Goal: Check status

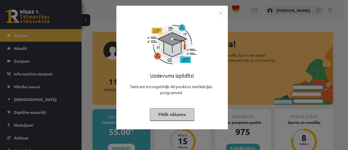
click at [156, 114] on button "Pildīt nākamo" at bounding box center [172, 114] width 45 height 12
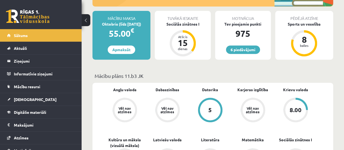
scroll to position [101, 0]
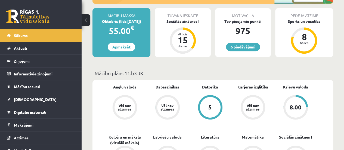
click at [293, 89] on link "Krievu valoda" at bounding box center [295, 87] width 25 height 6
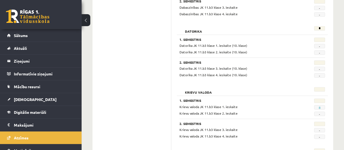
scroll to position [188, 0]
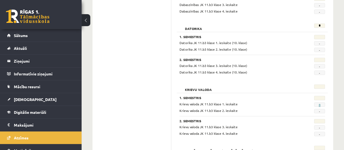
click at [318, 104] on link "8" at bounding box center [319, 104] width 2 height 4
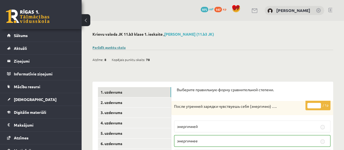
click at [118, 45] on link "Parādīt punktu skalu" at bounding box center [108, 47] width 33 height 4
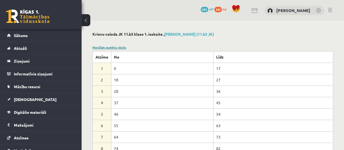
click at [123, 45] on link "Noslēpt punktu skalu" at bounding box center [109, 47] width 34 height 4
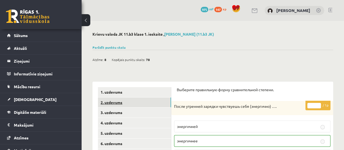
click at [124, 100] on link "2. uzdevums" at bounding box center [134, 102] width 73 height 10
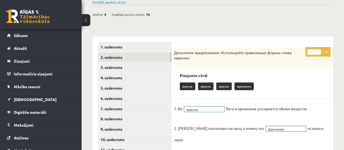
scroll to position [25, 0]
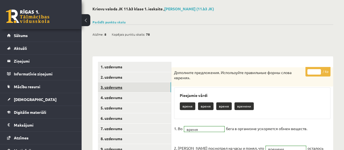
click at [127, 83] on link "3. uzdevums" at bounding box center [134, 87] width 73 height 10
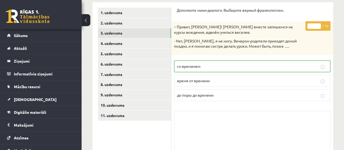
scroll to position [77, 0]
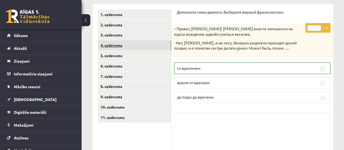
click at [150, 49] on link "4. uzdevums" at bounding box center [134, 45] width 73 height 10
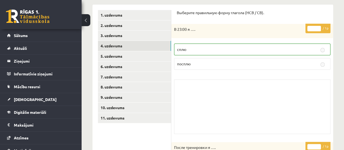
scroll to position [75, 0]
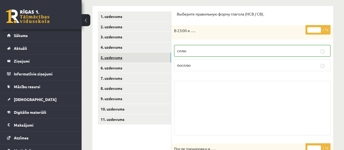
click at [123, 60] on link "5. uzdevums" at bounding box center [134, 57] width 73 height 10
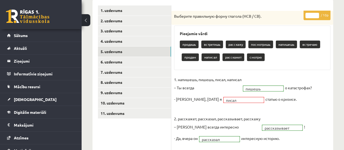
scroll to position [80, 0]
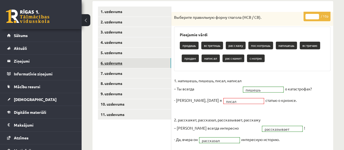
click at [142, 64] on link "6. uzdevums" at bounding box center [134, 63] width 73 height 10
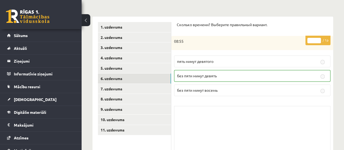
scroll to position [61, 0]
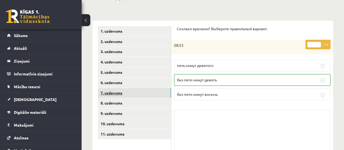
click at [139, 90] on link "7. uzdevums" at bounding box center [134, 93] width 73 height 10
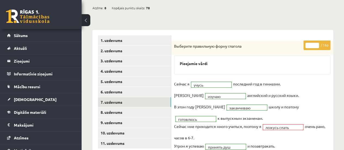
scroll to position [51, 0]
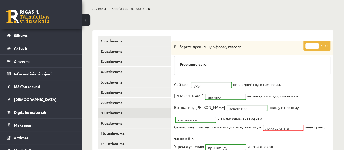
click at [110, 114] on link "8. uzdevums" at bounding box center [134, 113] width 73 height 10
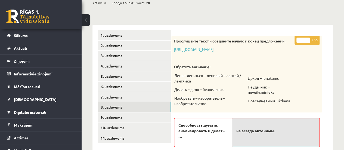
scroll to position [56, 0]
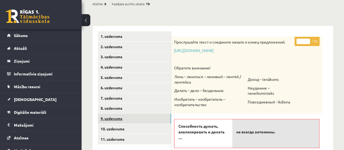
click at [140, 119] on link "9. uzdevums" at bounding box center [134, 118] width 73 height 10
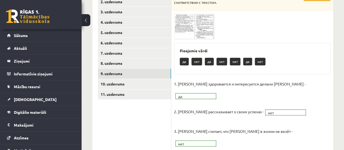
scroll to position [102, 0]
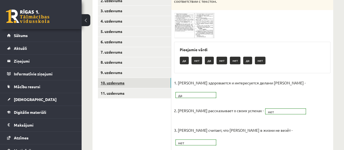
click at [133, 86] on link "10. uzdevums" at bounding box center [134, 83] width 73 height 10
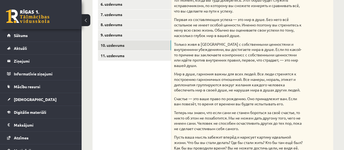
scroll to position [130, 0]
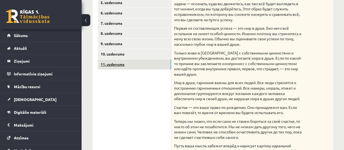
click at [131, 65] on link "11. uzdevums" at bounding box center [134, 64] width 73 height 10
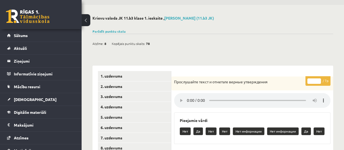
scroll to position [0, 0]
